Goal: Task Accomplishment & Management: Manage account settings

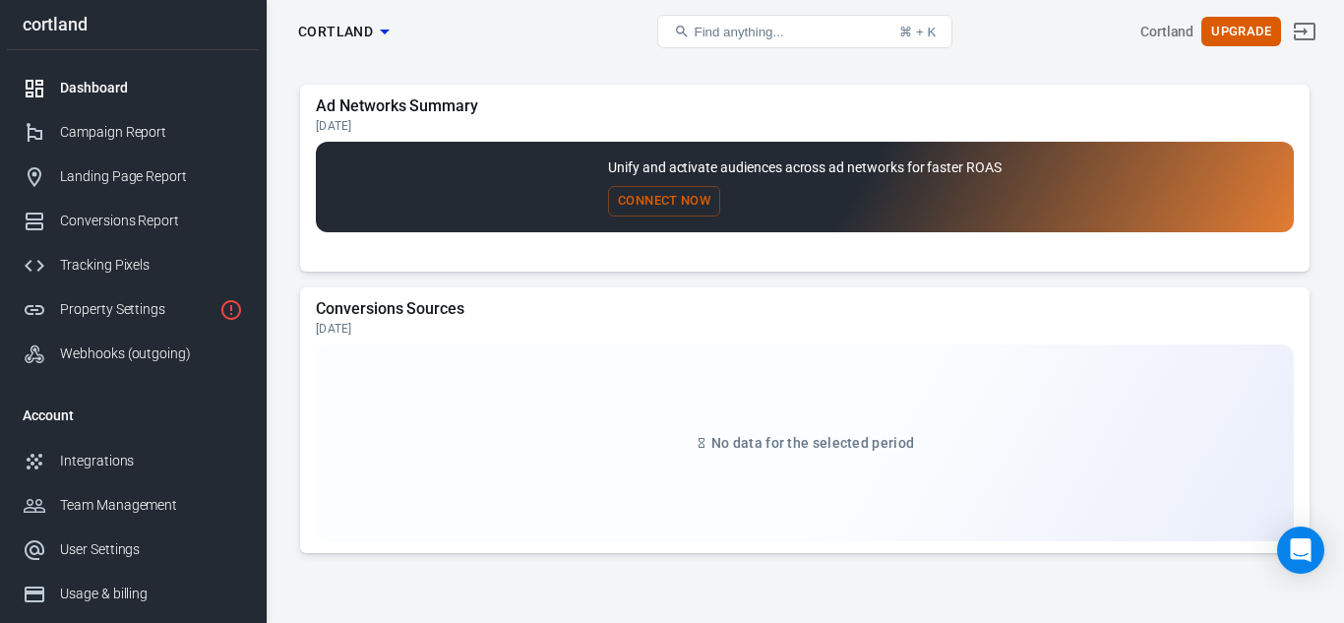
scroll to position [1982, 0]
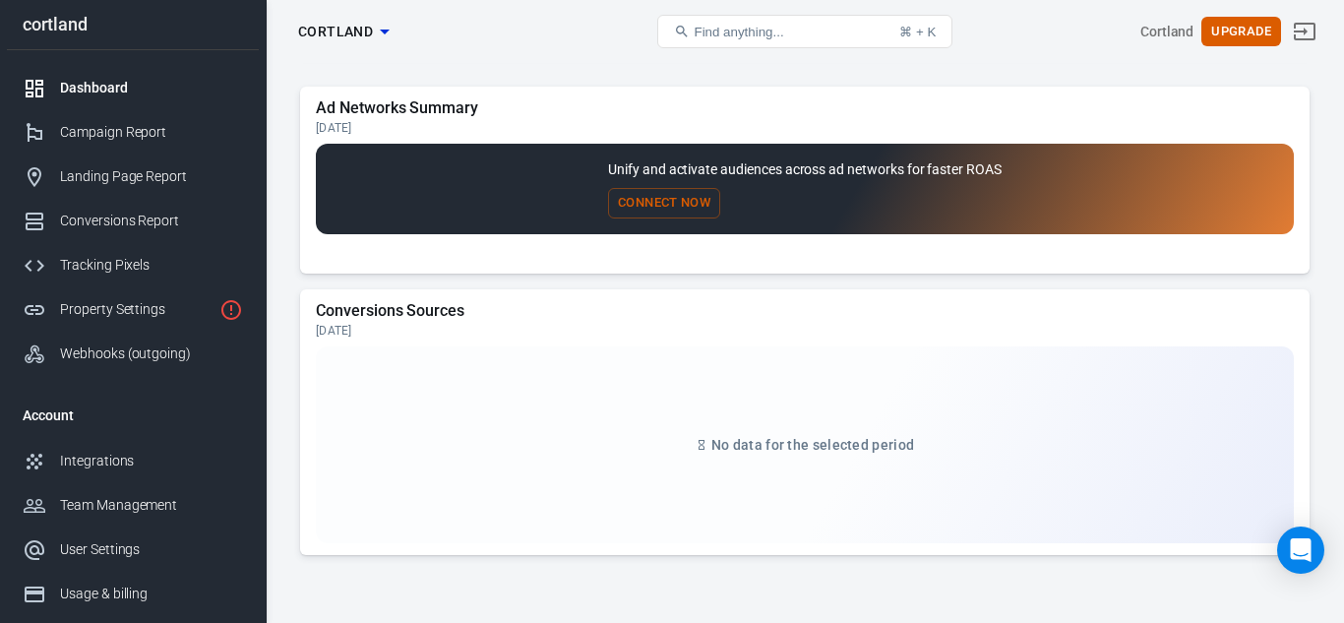
click at [614, 201] on button "Connect Now" at bounding box center [664, 203] width 112 height 31
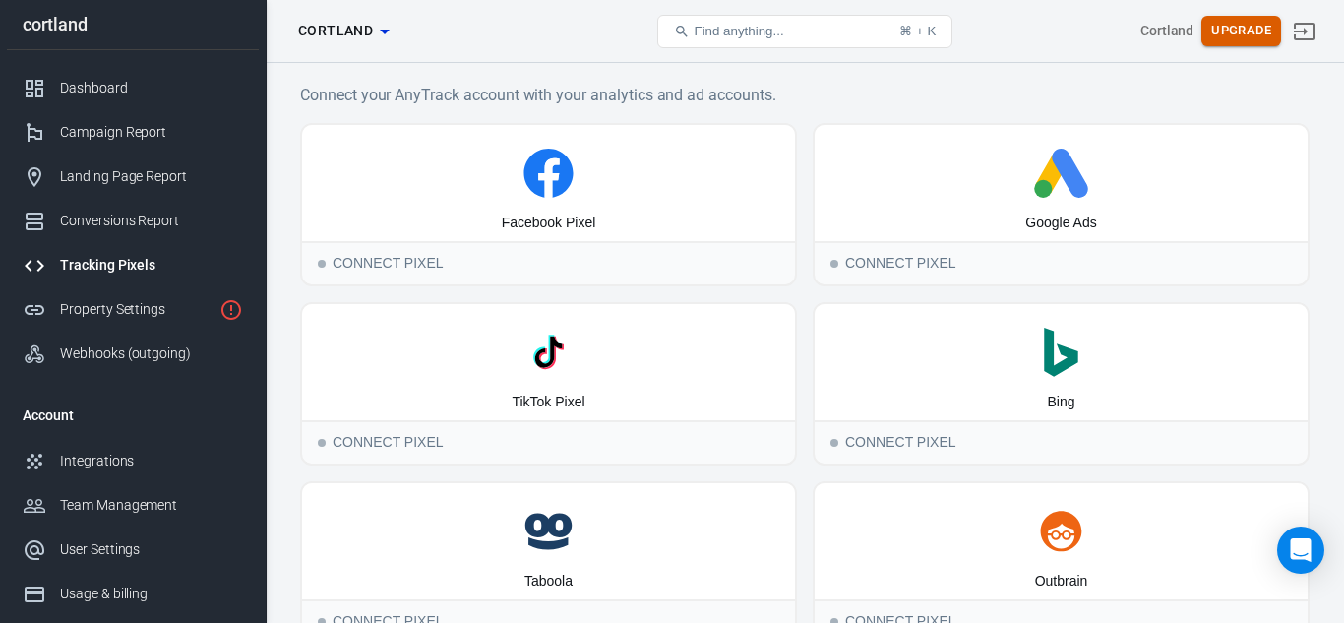
click at [1235, 23] on button "Upgrade" at bounding box center [1242, 31] width 80 height 31
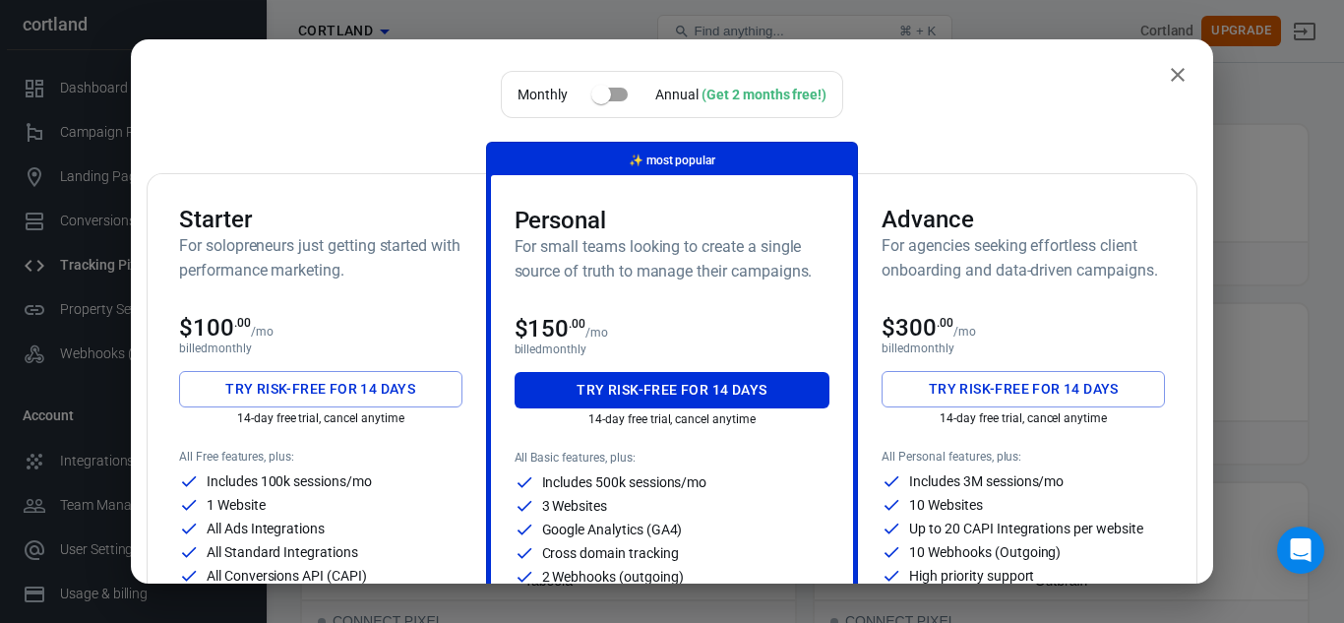
click at [598, 94] on input "checkbox" at bounding box center [601, 94] width 112 height 37
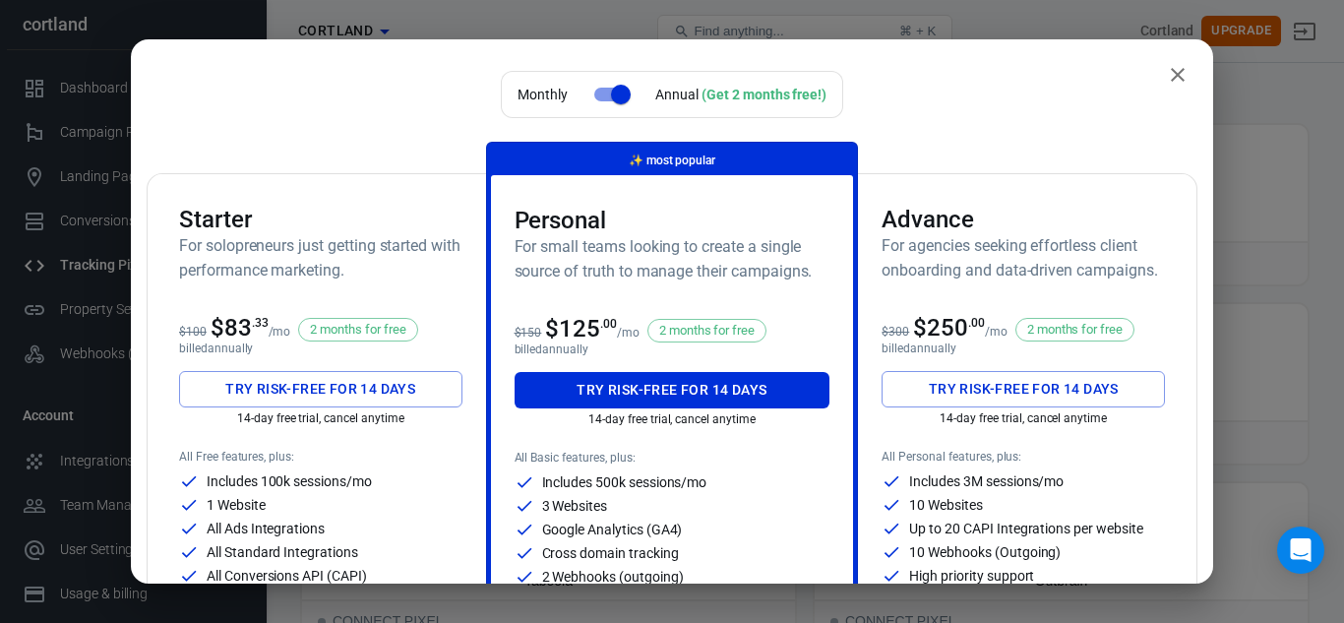
click at [598, 94] on input "checkbox" at bounding box center [621, 94] width 112 height 37
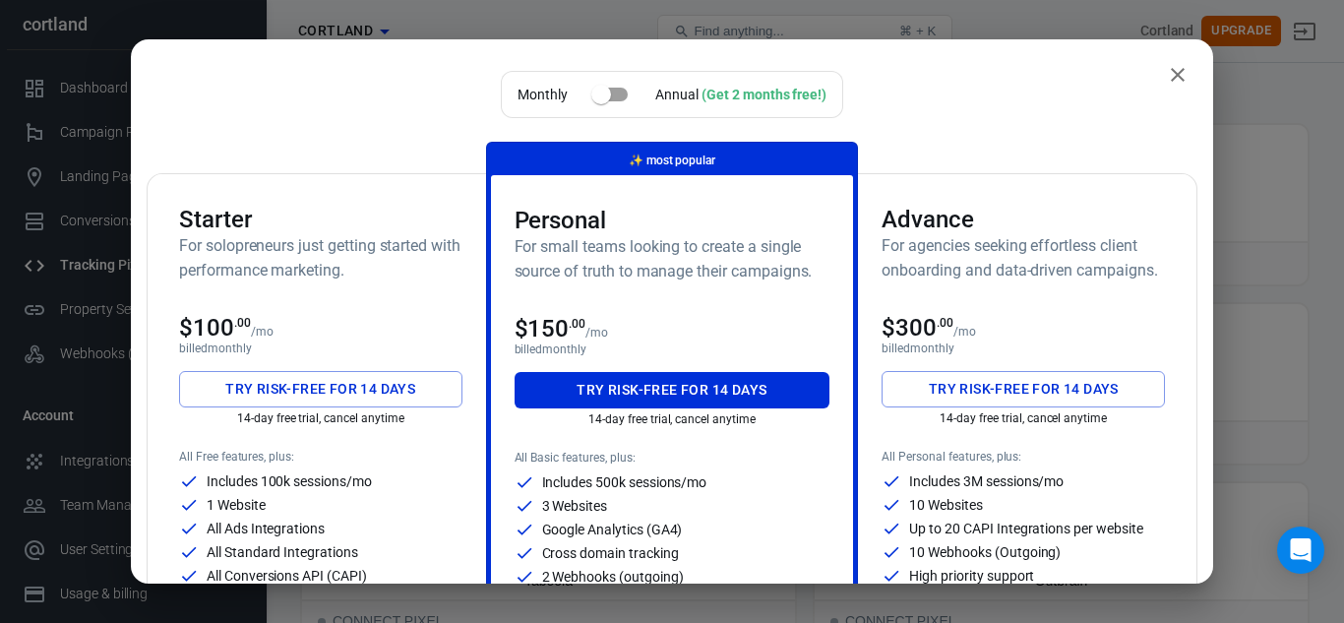
click at [598, 94] on input "checkbox" at bounding box center [601, 94] width 112 height 37
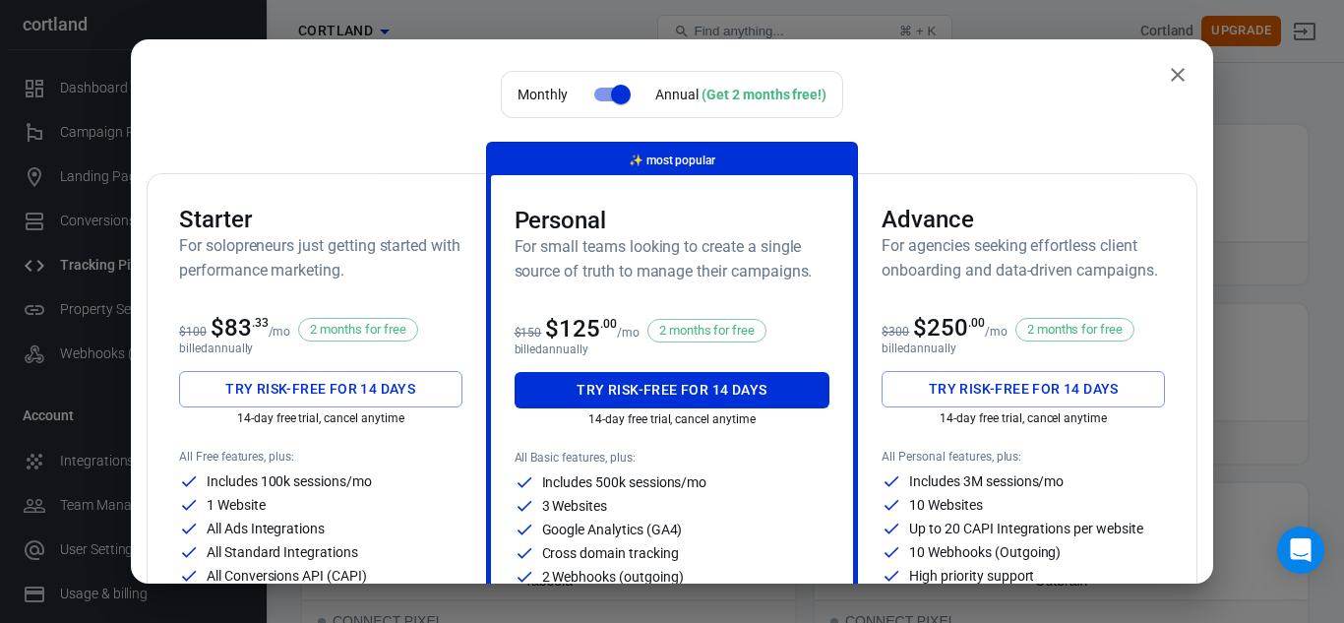
click at [598, 94] on input "checkbox" at bounding box center [621, 94] width 112 height 37
checkbox input "false"
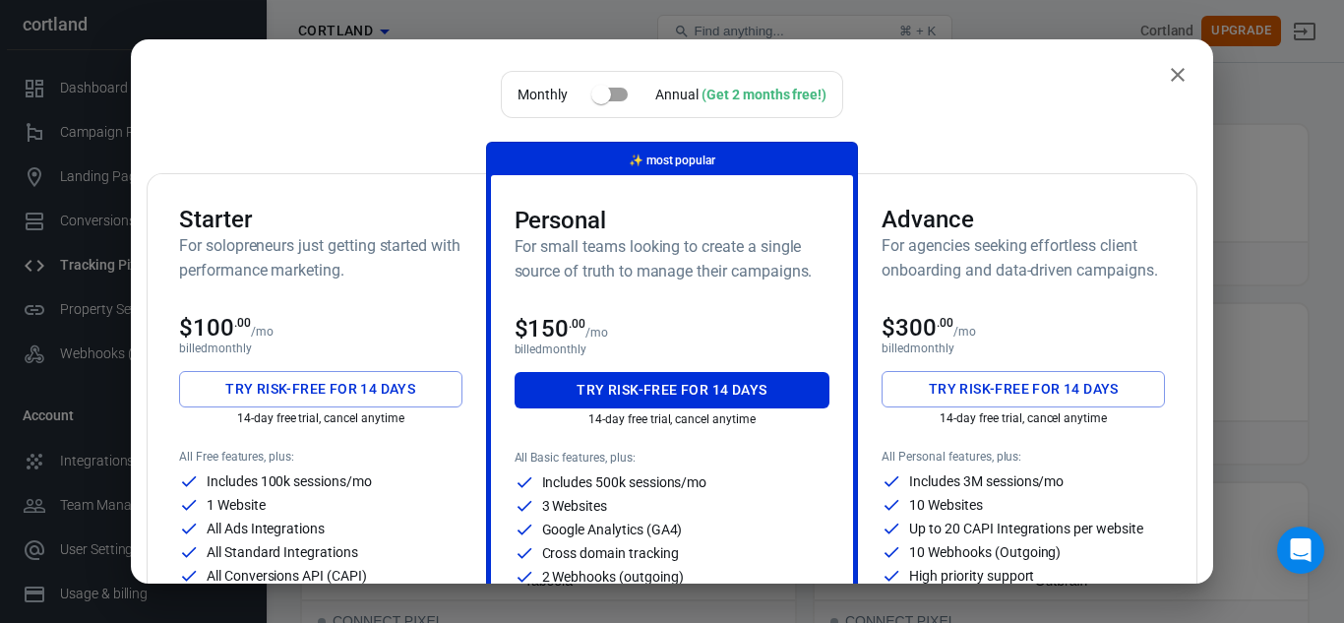
click at [1178, 75] on icon "close" at bounding box center [1178, 75] width 14 height 14
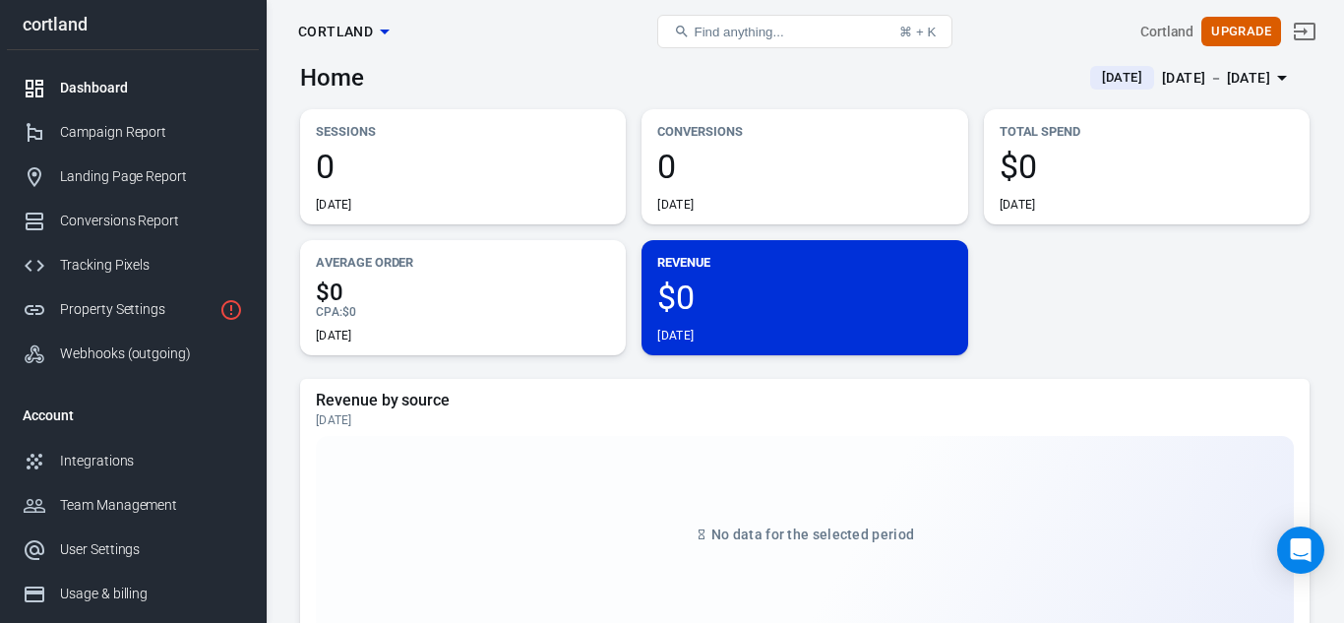
scroll to position [266, 0]
click at [557, 154] on span "0" at bounding box center [463, 167] width 294 height 33
